Goal: Task Accomplishment & Management: Manage account settings

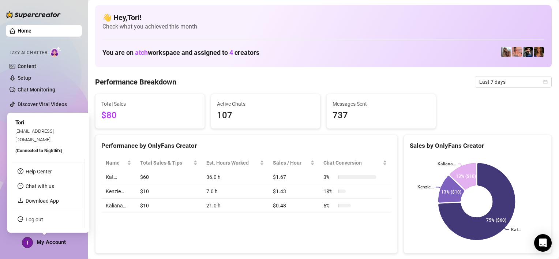
click at [56, 240] on span "My Account" at bounding box center [51, 242] width 29 height 7
click at [42, 219] on link "Log out" at bounding box center [35, 220] width 18 height 6
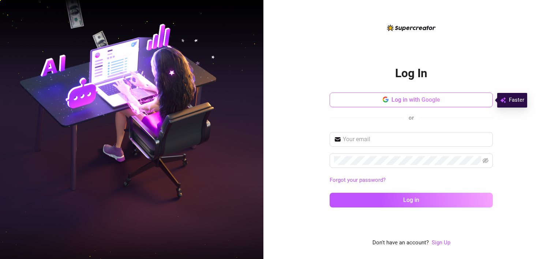
click at [412, 96] on span "Log in with Google" at bounding box center [416, 99] width 49 height 7
